Goal: Information Seeking & Learning: Learn about a topic

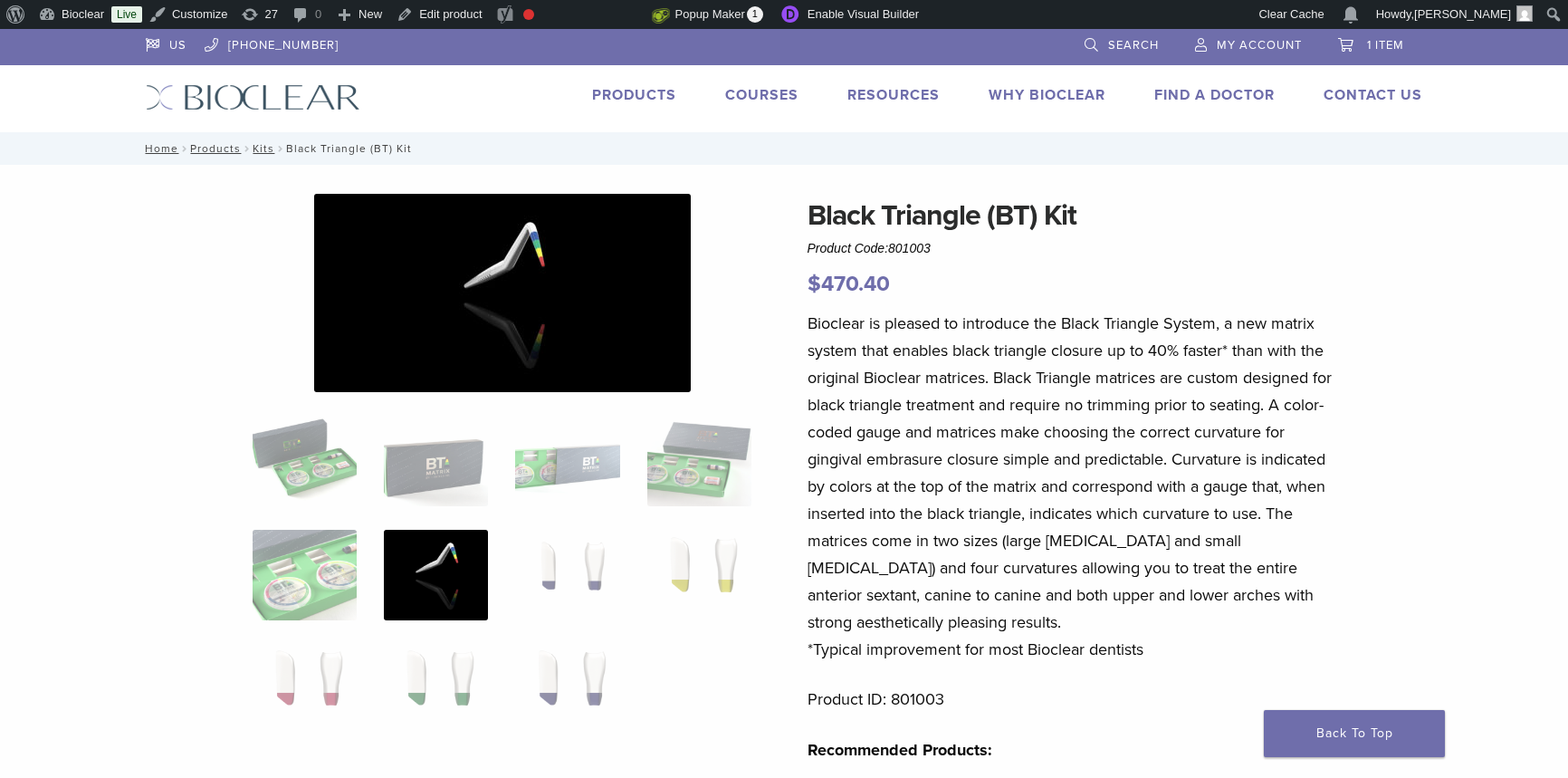
scroll to position [1152, 0]
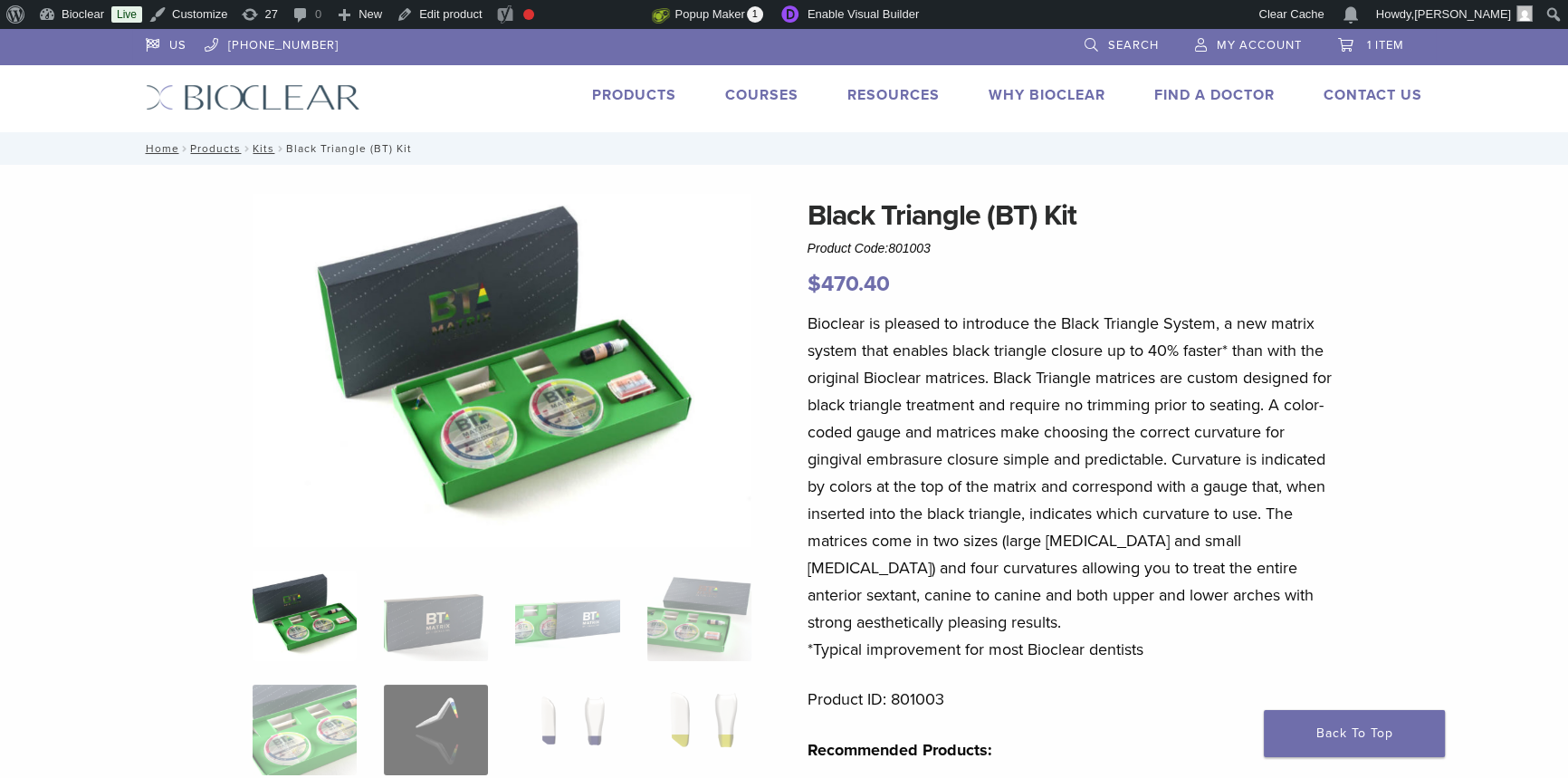
click at [352, 99] on img at bounding box center [252, 97] width 214 height 26
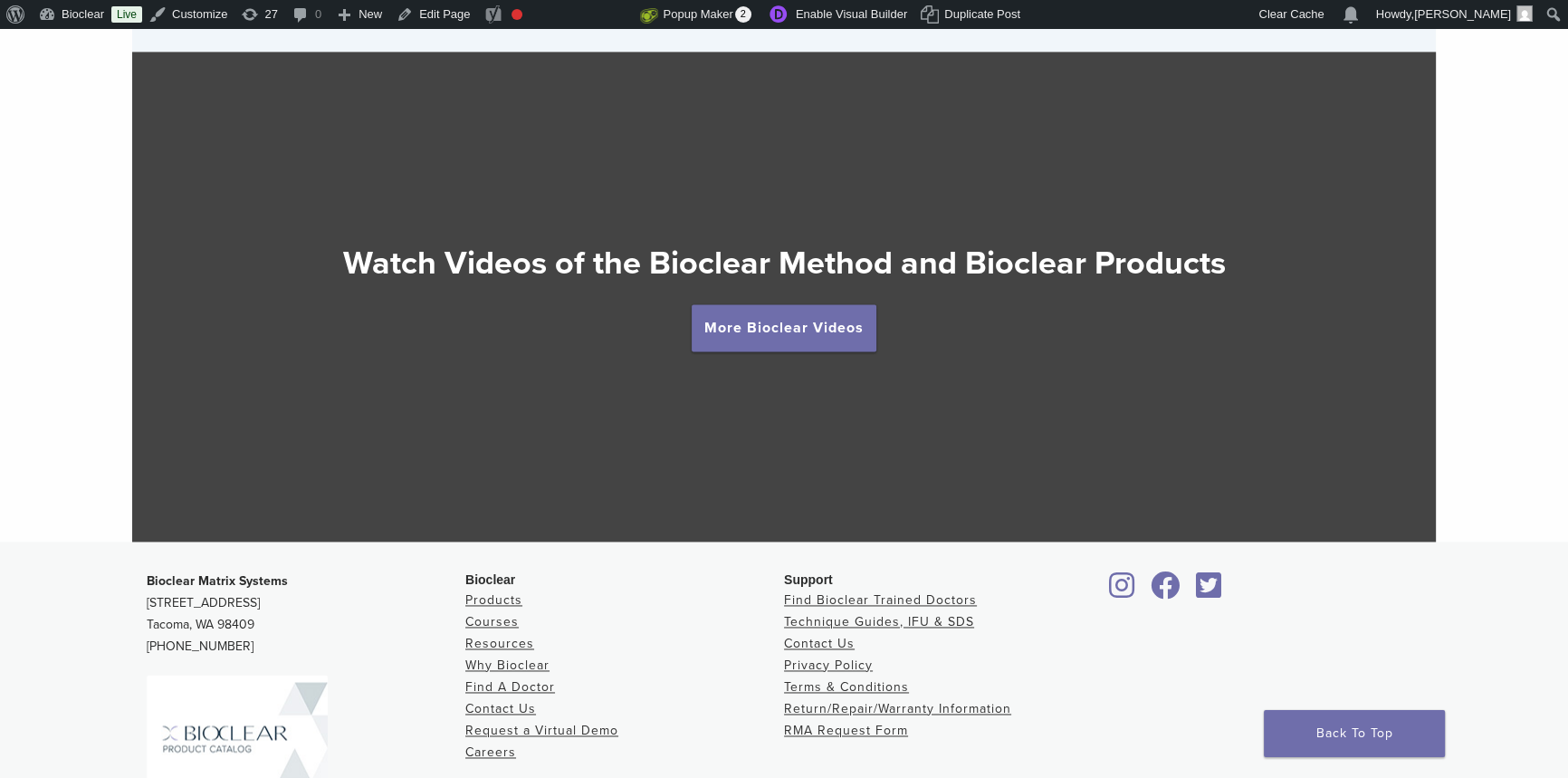
scroll to position [3445, 0]
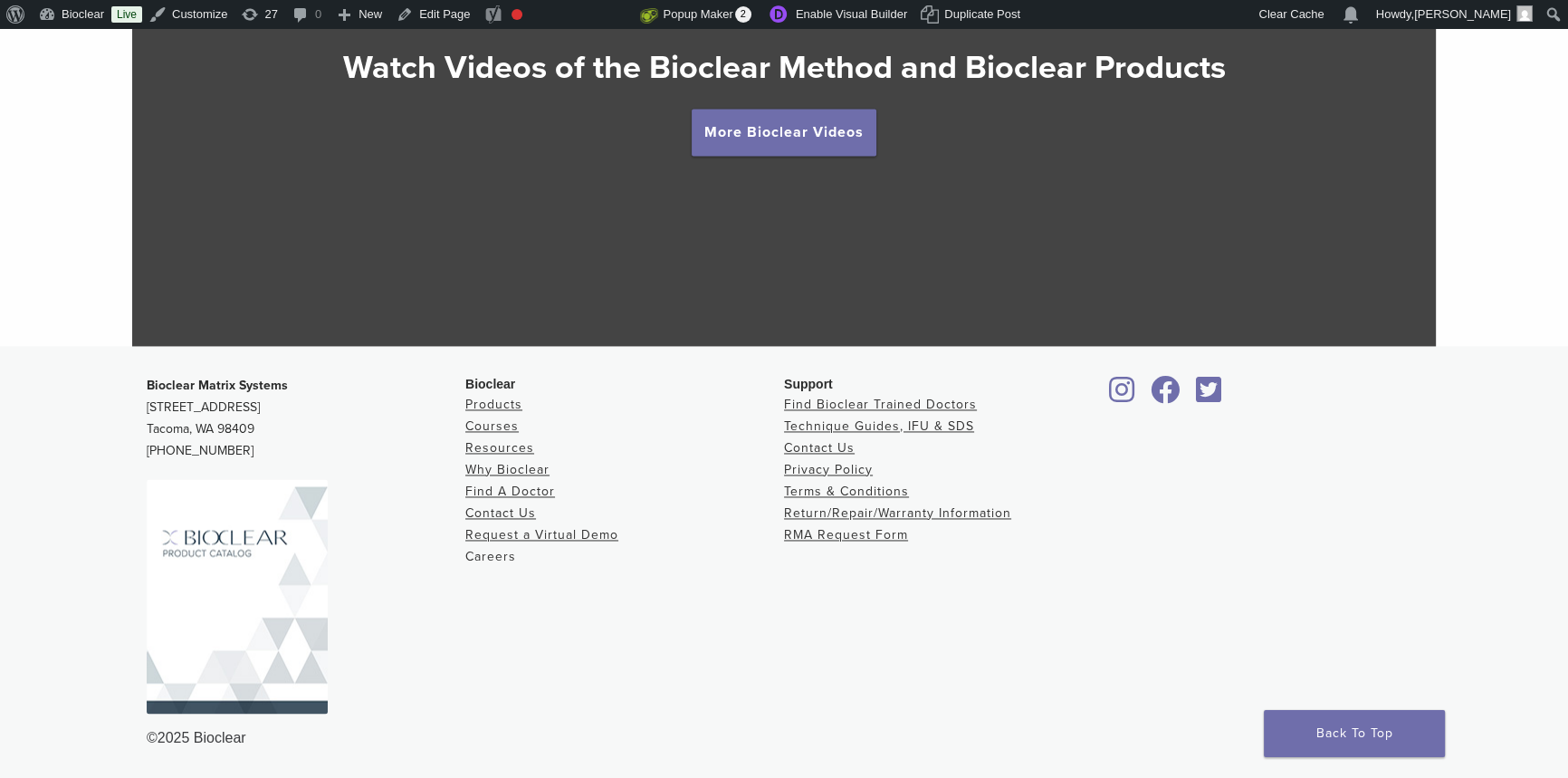
click at [500, 559] on link "Careers" at bounding box center [490, 556] width 50 height 16
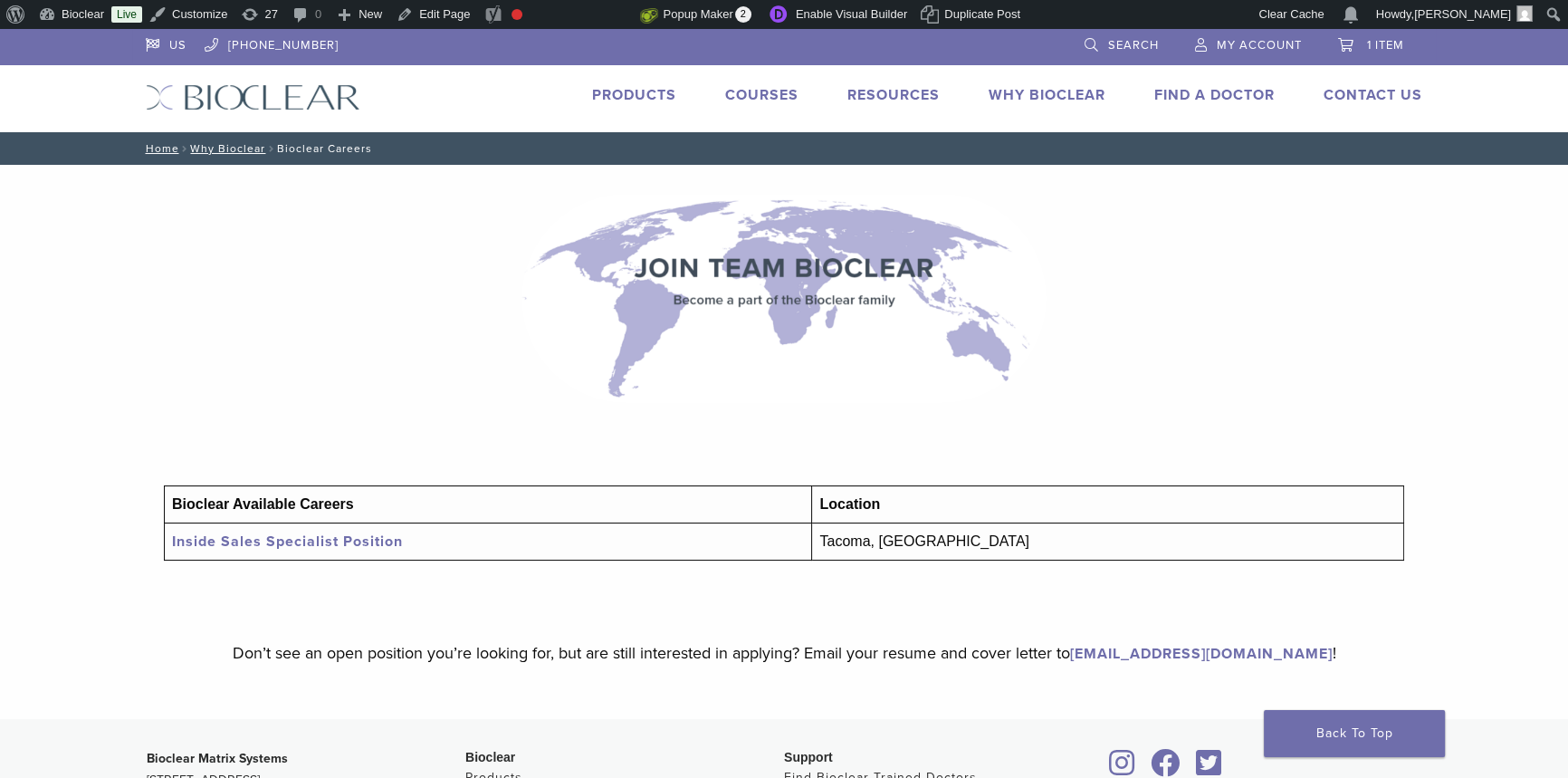
click at [353, 542] on link "Inside Sales Specialist Position" at bounding box center [288, 541] width 231 height 18
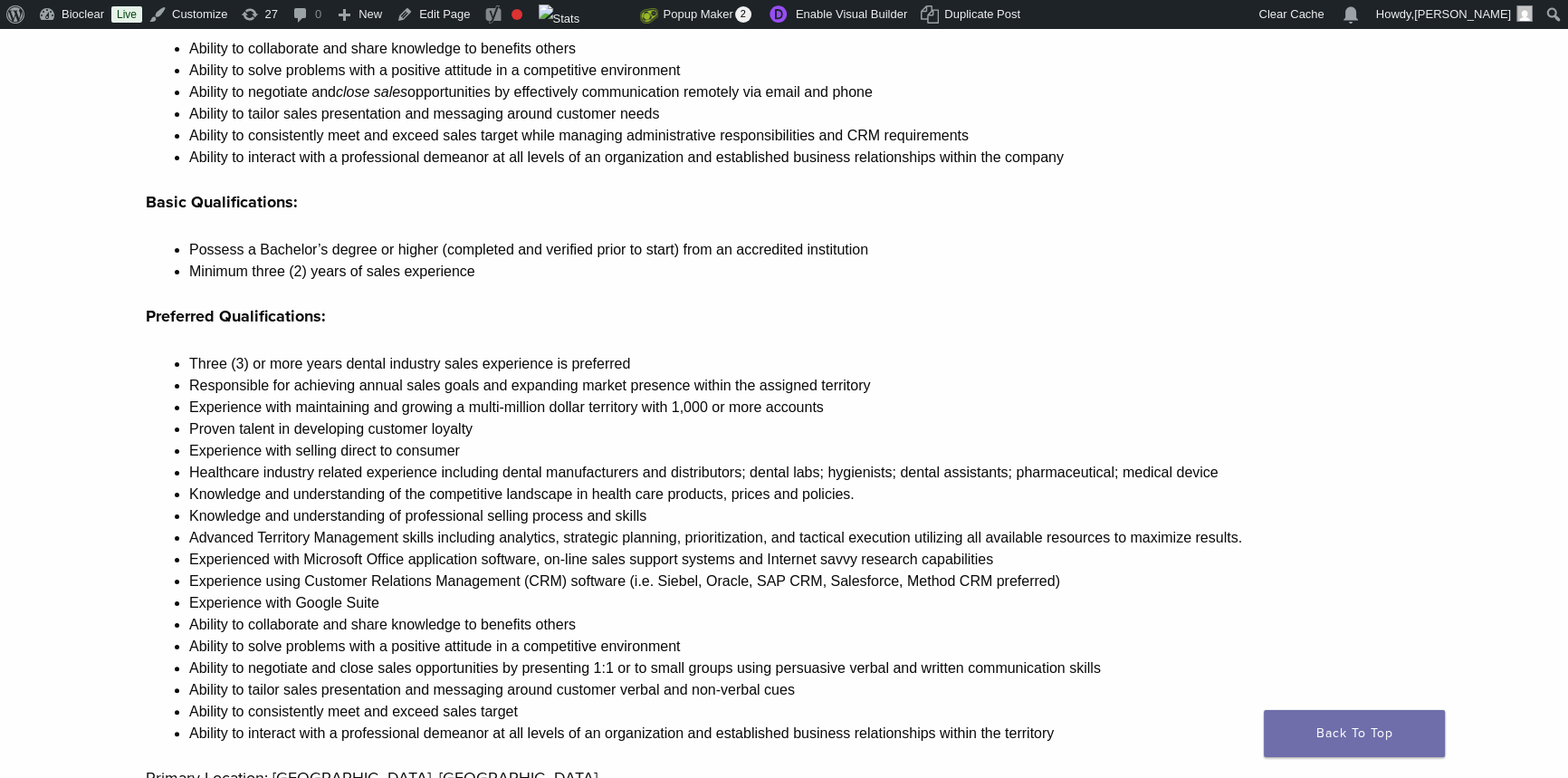
scroll to position [576, 0]
